Goal: Task Accomplishment & Management: Use online tool/utility

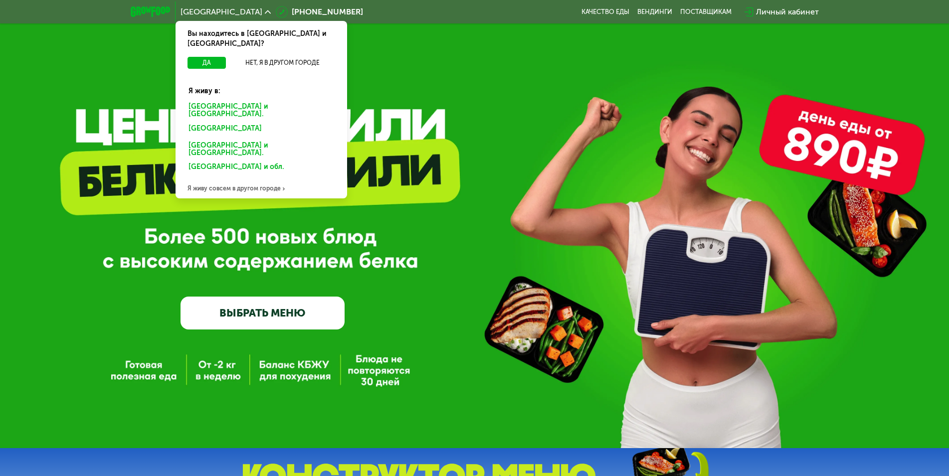
click at [258, 179] on div "Я живу совсем в другом городе" at bounding box center [262, 189] width 172 height 20
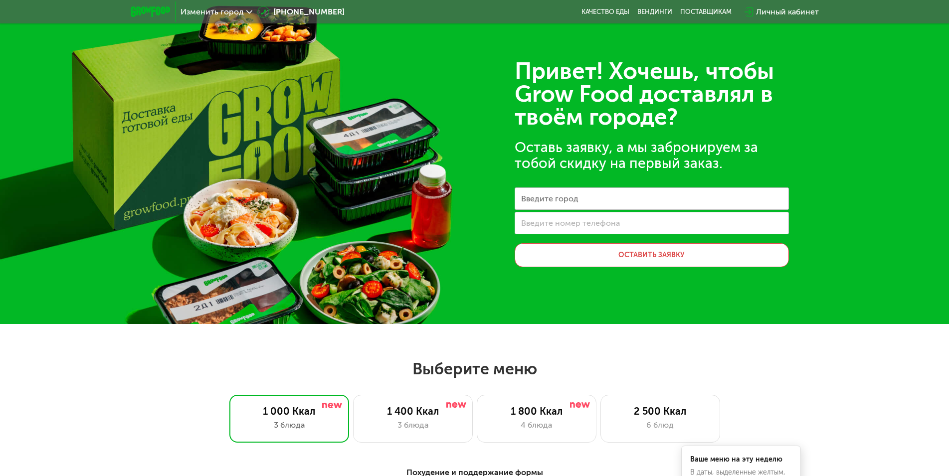
click at [216, 11] on span "Изменить город" at bounding box center [212, 12] width 63 height 8
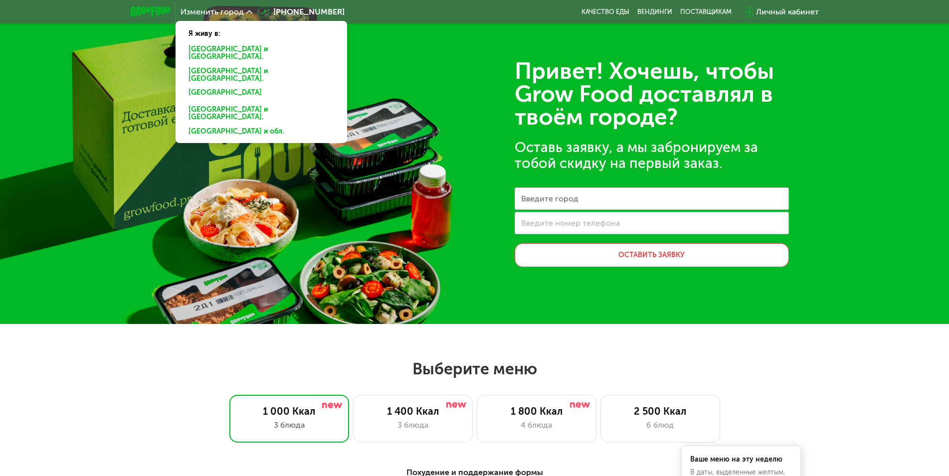
click at [98, 12] on div "Изменить город Я живу в: [GEOGRAPHIC_DATA] и [GEOGRAPHIC_DATA]. [GEOGRAPHIC_DAT…" at bounding box center [474, 11] width 949 height 23
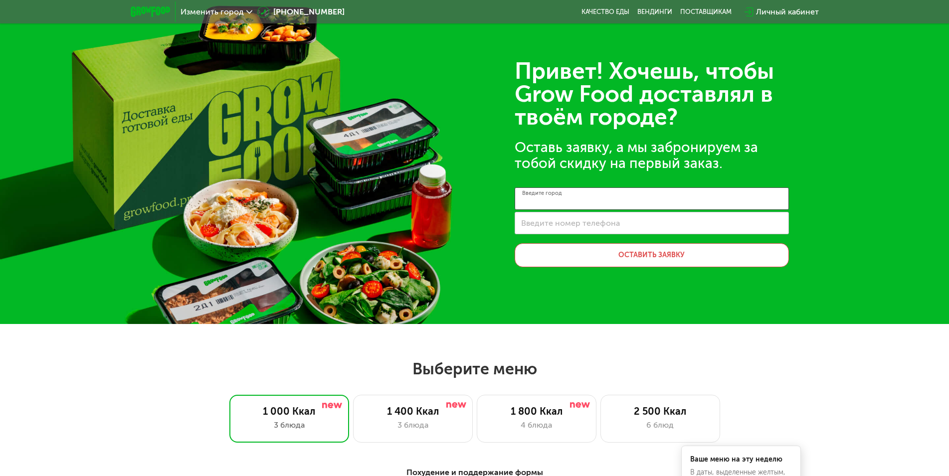
click at [588, 188] on input "Введите город" at bounding box center [652, 199] width 274 height 22
type input "******"
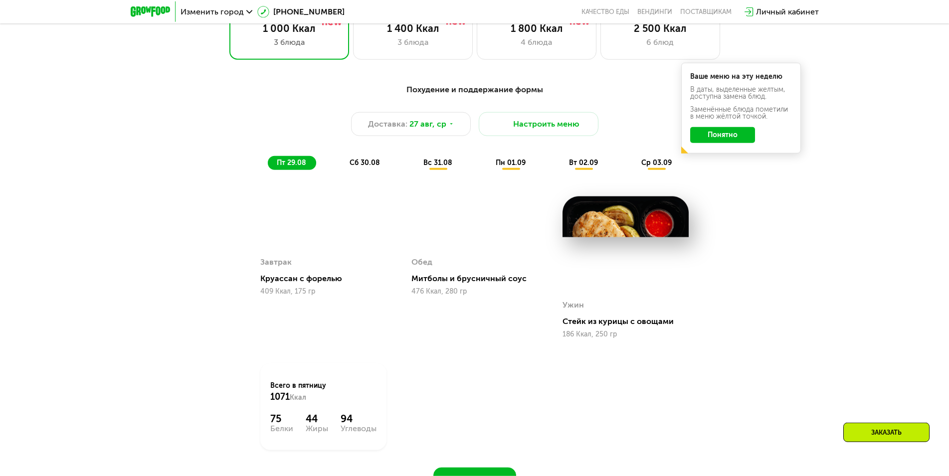
scroll to position [407, 0]
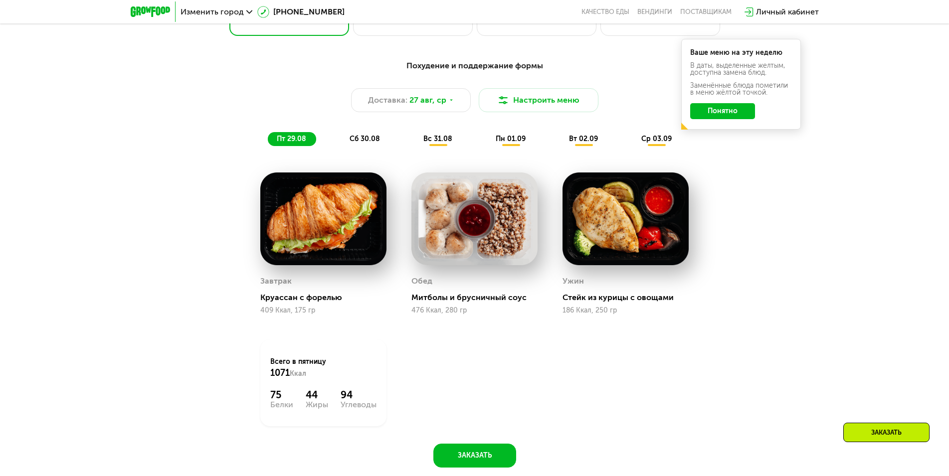
click at [356, 138] on span "сб 30.08" at bounding box center [365, 139] width 30 height 8
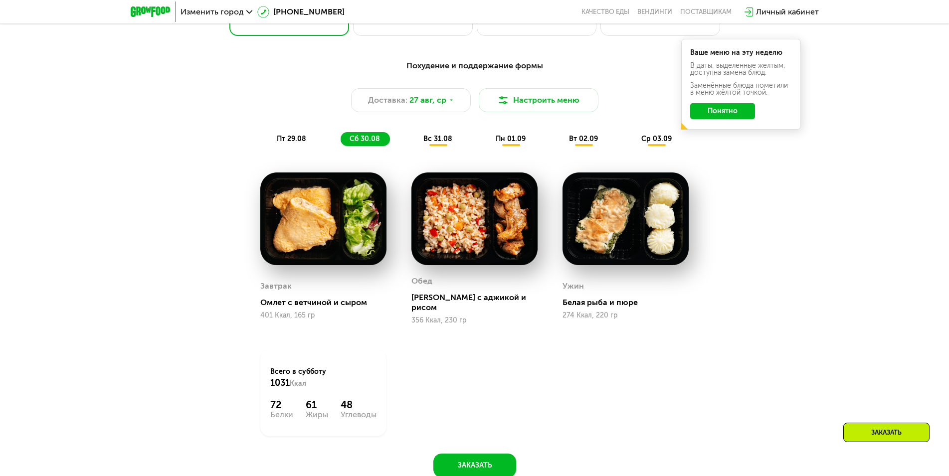
click at [487, 134] on div "вс 31.08" at bounding box center [511, 139] width 49 height 14
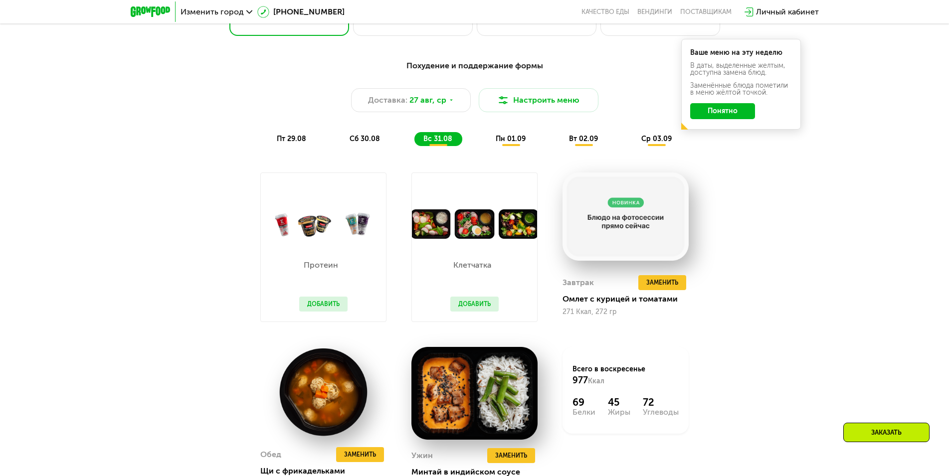
click at [507, 138] on span "пн 01.09" at bounding box center [511, 139] width 30 height 8
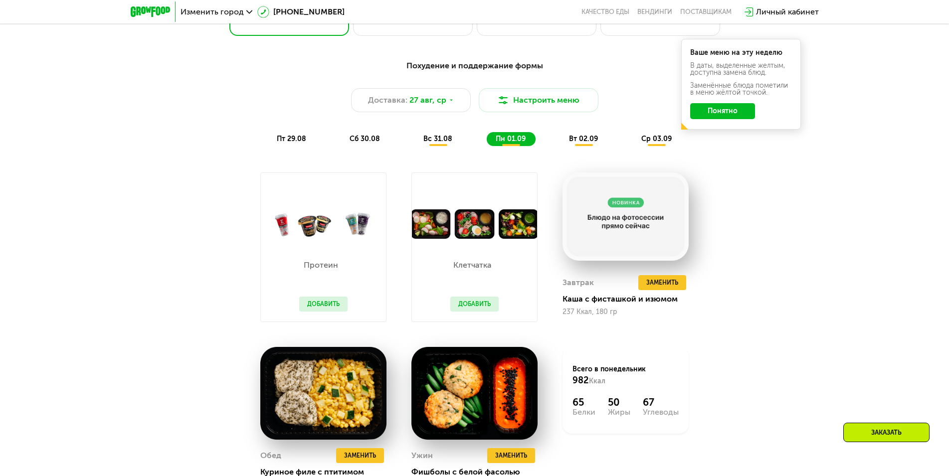
click at [593, 138] on span "вт 02.09" at bounding box center [583, 139] width 29 height 8
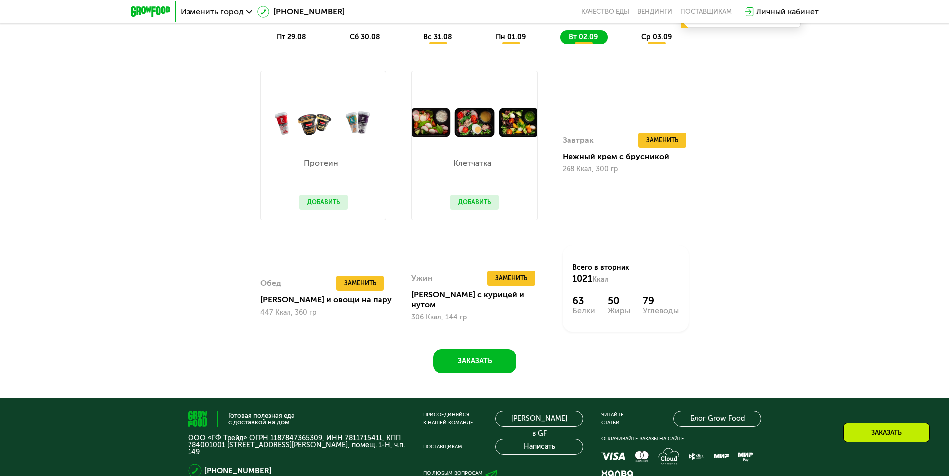
scroll to position [356, 0]
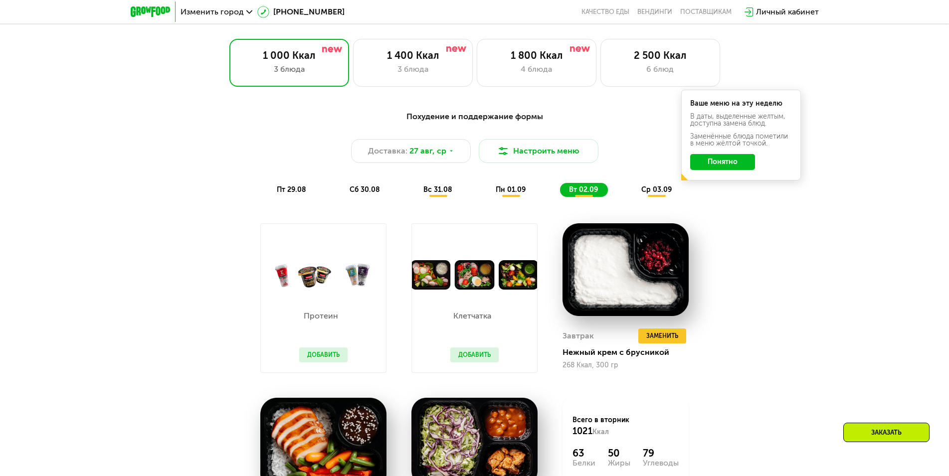
click at [665, 189] on span "ср 03.09" at bounding box center [656, 190] width 30 height 8
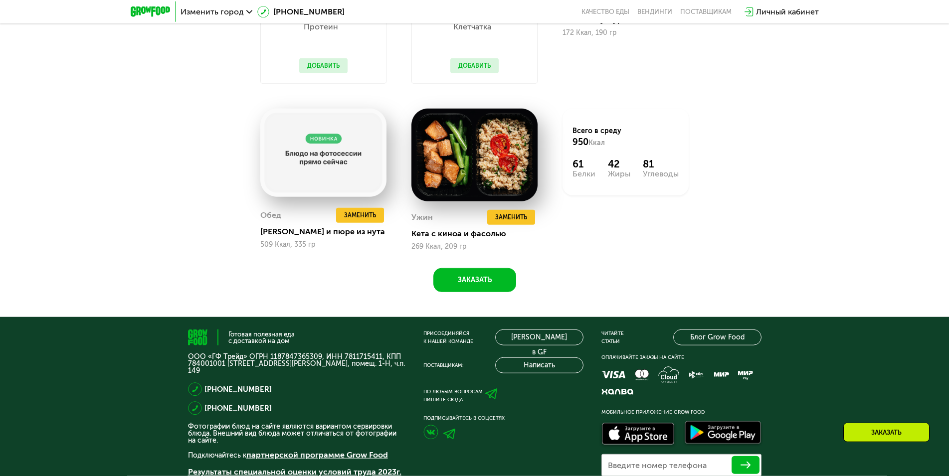
scroll to position [661, 0]
